Goal: Complete application form

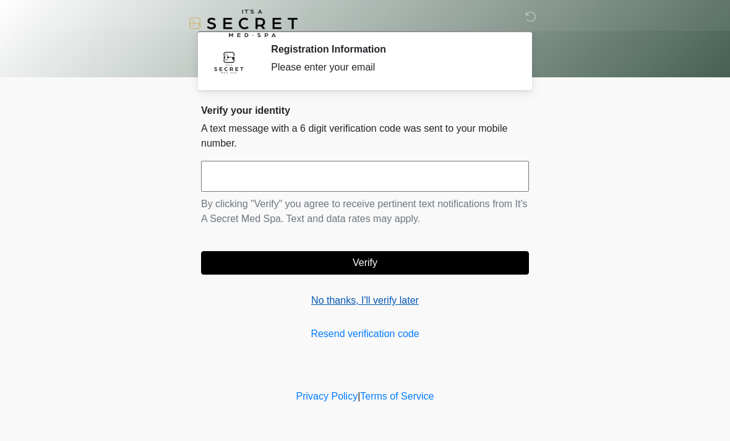
click at [396, 305] on link "No thanks, I'll verify later" at bounding box center [365, 300] width 328 height 15
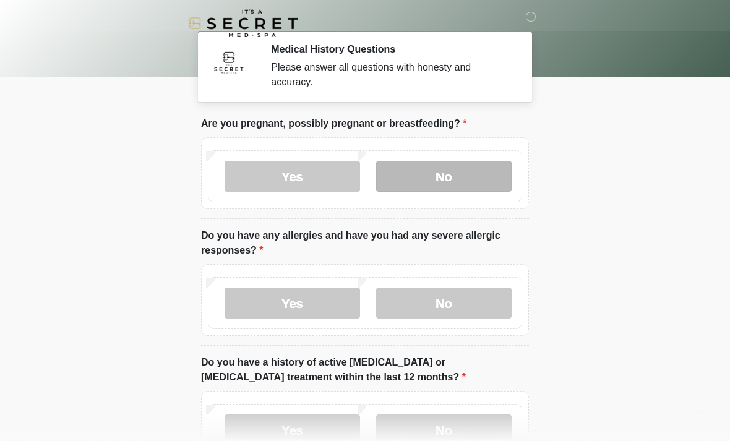
click at [434, 176] on label "No" at bounding box center [443, 176] width 135 height 31
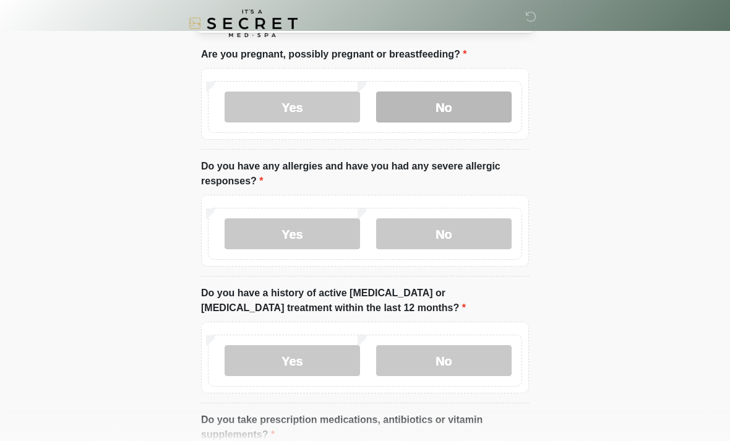
scroll to position [74, 0]
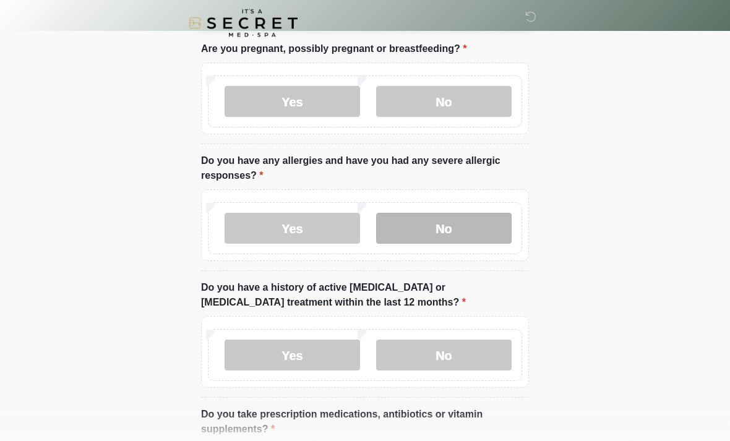
click at [409, 227] on label "No" at bounding box center [443, 228] width 135 height 31
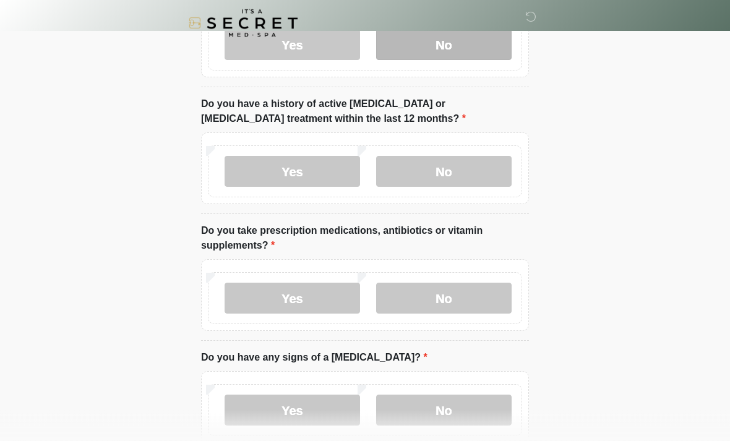
scroll to position [259, 0]
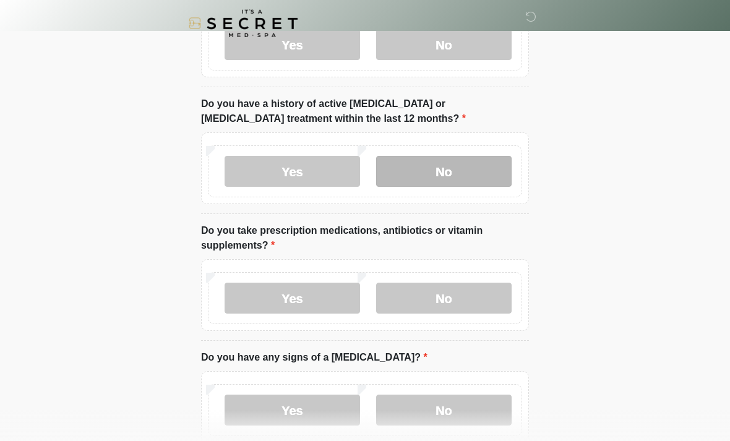
click at [406, 162] on label "No" at bounding box center [443, 171] width 135 height 31
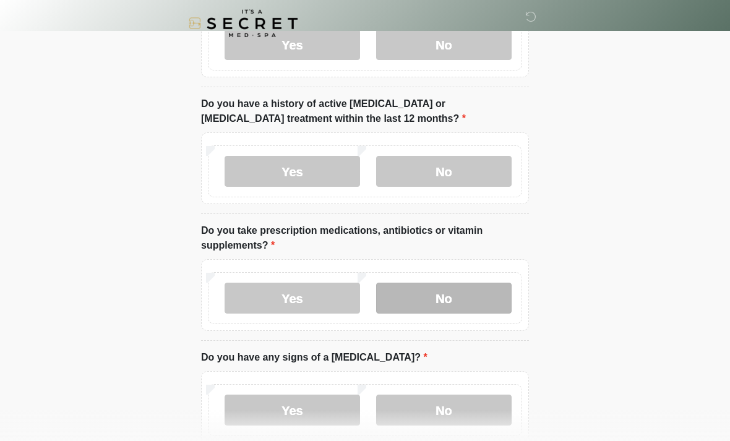
click at [407, 294] on label "No" at bounding box center [443, 298] width 135 height 31
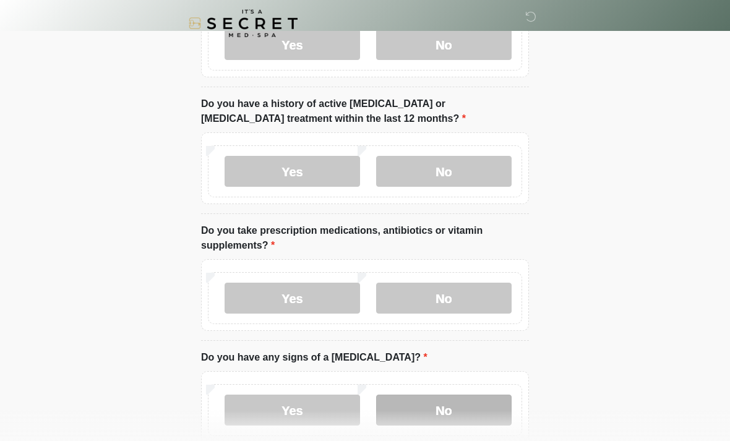
click at [421, 410] on label "No" at bounding box center [443, 410] width 135 height 31
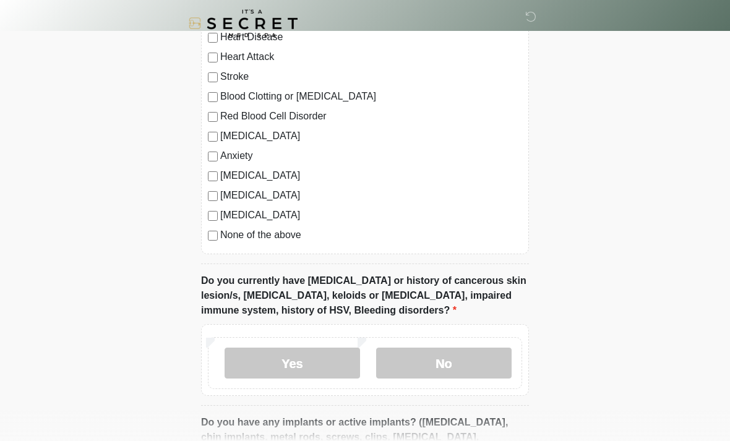
scroll to position [756, 0]
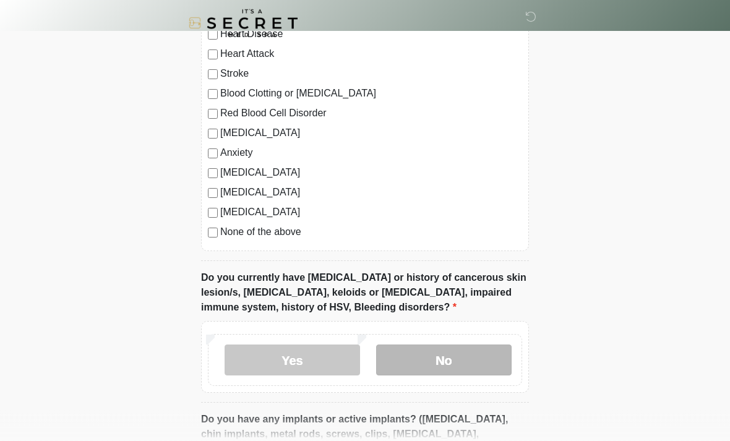
click at [419, 353] on label "No" at bounding box center [443, 360] width 135 height 31
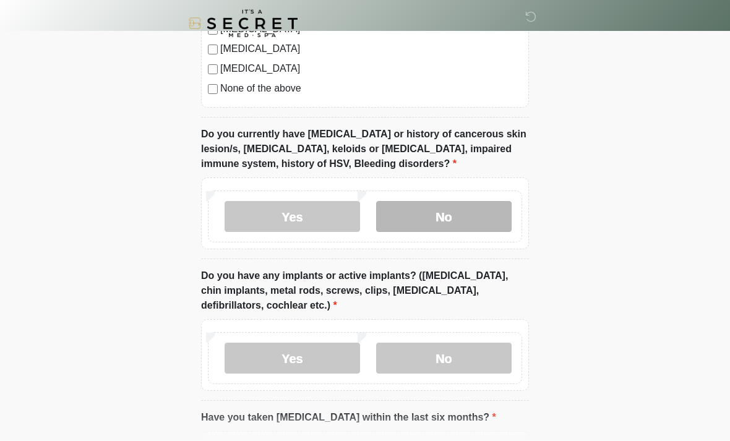
scroll to position [1030, 0]
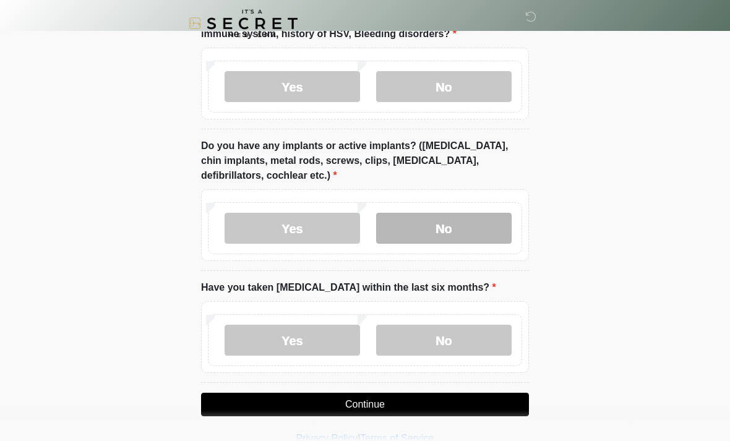
click at [397, 223] on label "No" at bounding box center [443, 228] width 135 height 31
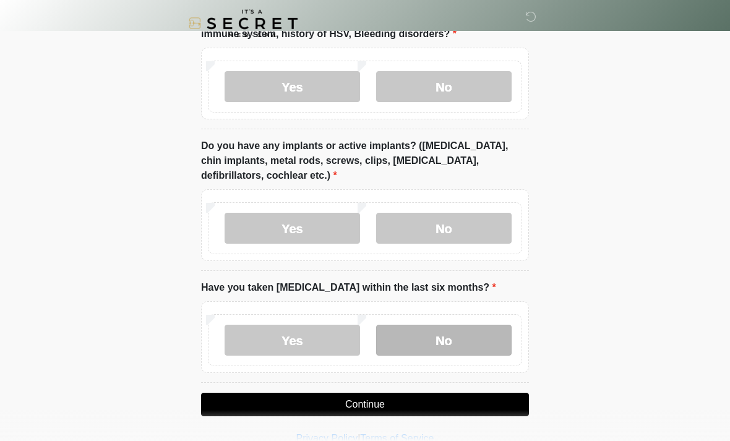
click at [392, 330] on label "No" at bounding box center [443, 340] width 135 height 31
click at [313, 398] on button "Continue" at bounding box center [365, 405] width 328 height 24
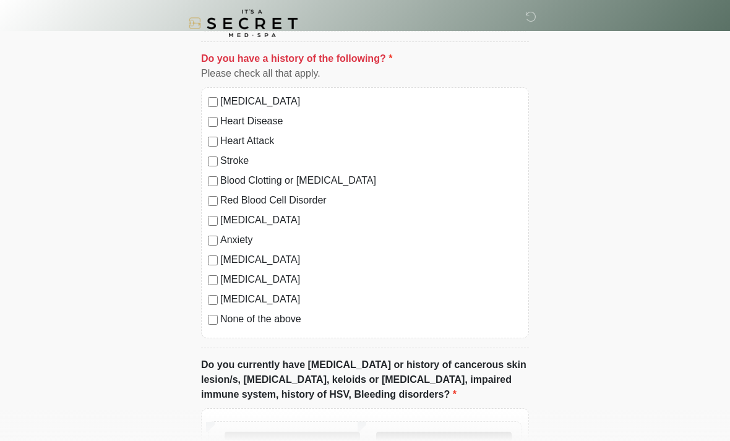
click at [414, 440] on label "No" at bounding box center [443, 447] width 135 height 31
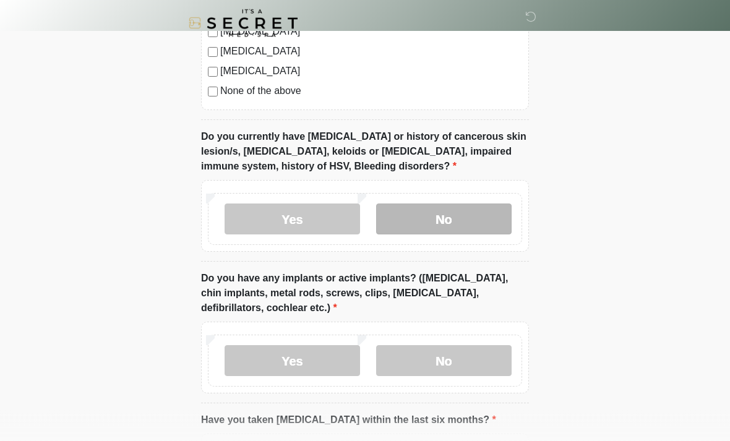
scroll to position [1030, 0]
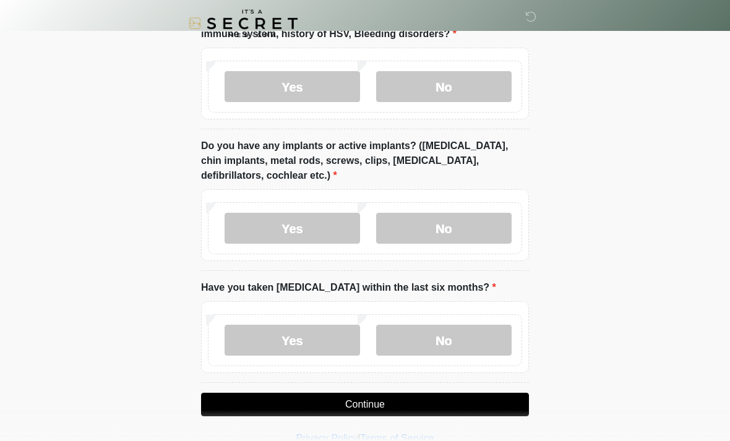
click at [359, 397] on button "Continue" at bounding box center [365, 405] width 328 height 24
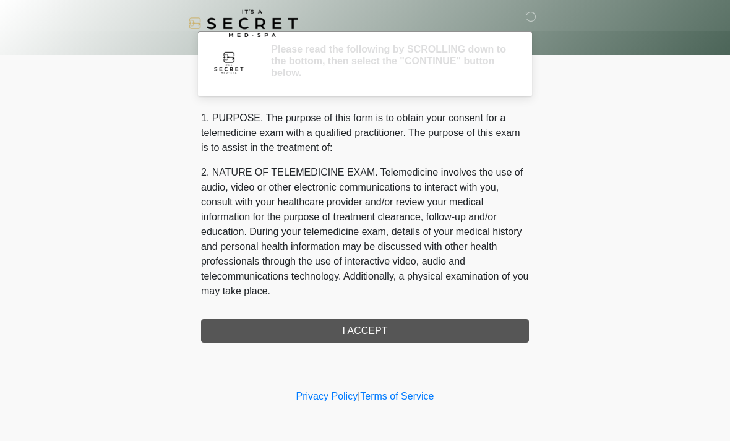
scroll to position [0, 0]
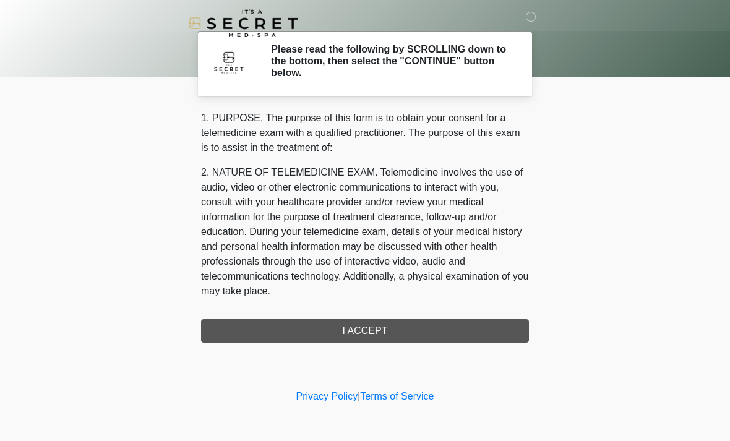
click at [342, 335] on div "1. PURPOSE. The purpose of this form is to obtain your consent for a telemedici…" at bounding box center [365, 227] width 328 height 232
click at [336, 322] on div "1. PURPOSE. The purpose of this form is to obtain your consent for a telemedici…" at bounding box center [365, 227] width 328 height 232
click at [285, 327] on div "1. PURPOSE. The purpose of this form is to obtain your consent for a telemedici…" at bounding box center [365, 227] width 328 height 232
click at [285, 66] on h2 "Please read the following by SCROLLING down to the bottom, then select the "CON…" at bounding box center [390, 61] width 239 height 36
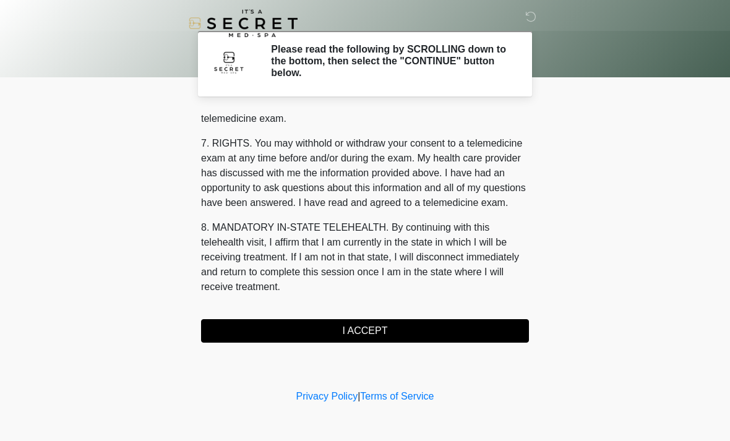
scroll to position [524, 0]
click at [354, 333] on button "I ACCEPT" at bounding box center [365, 331] width 328 height 24
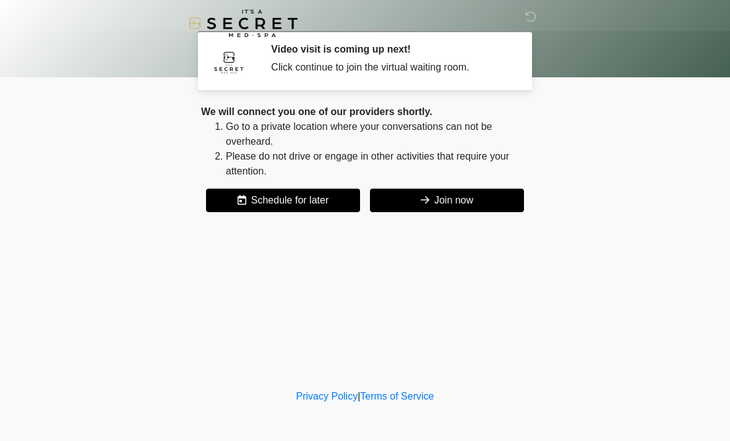
click at [486, 197] on button "Join now" at bounding box center [447, 201] width 154 height 24
